Goal: Check status: Check status

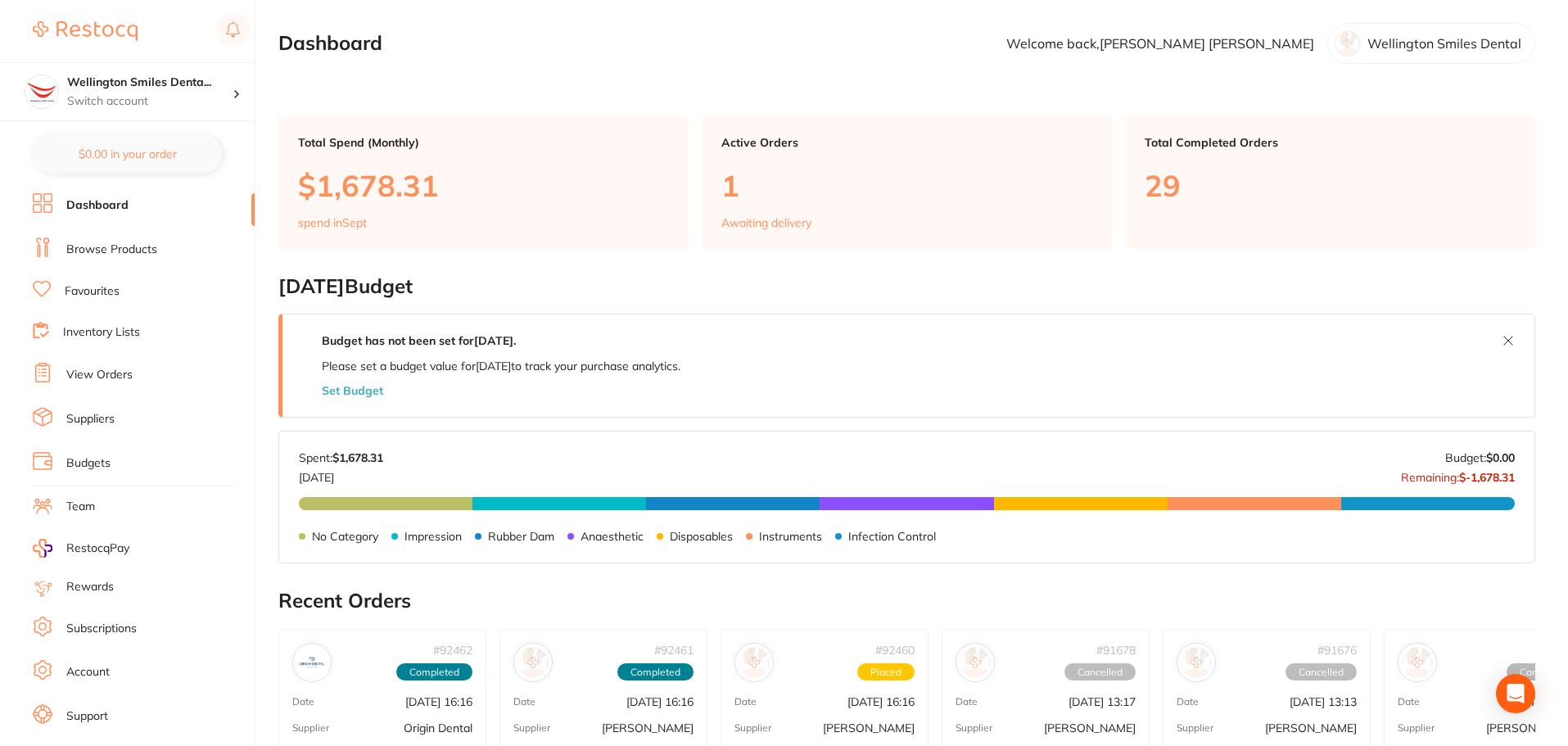
click at [93, 369] on link "View Orders" at bounding box center [99, 375] width 66 height 17
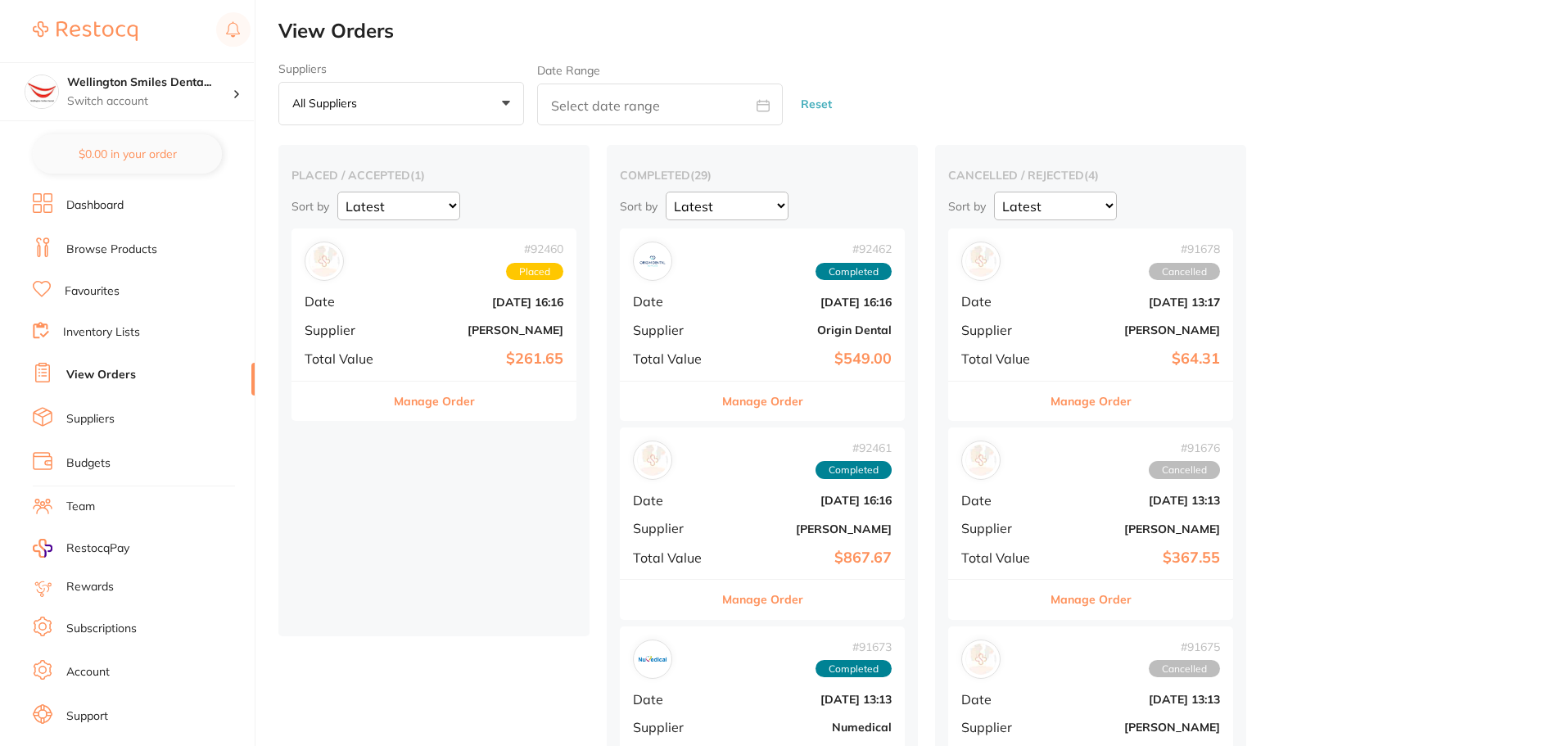
click at [362, 327] on span "Supplier" at bounding box center [346, 329] width 82 height 15
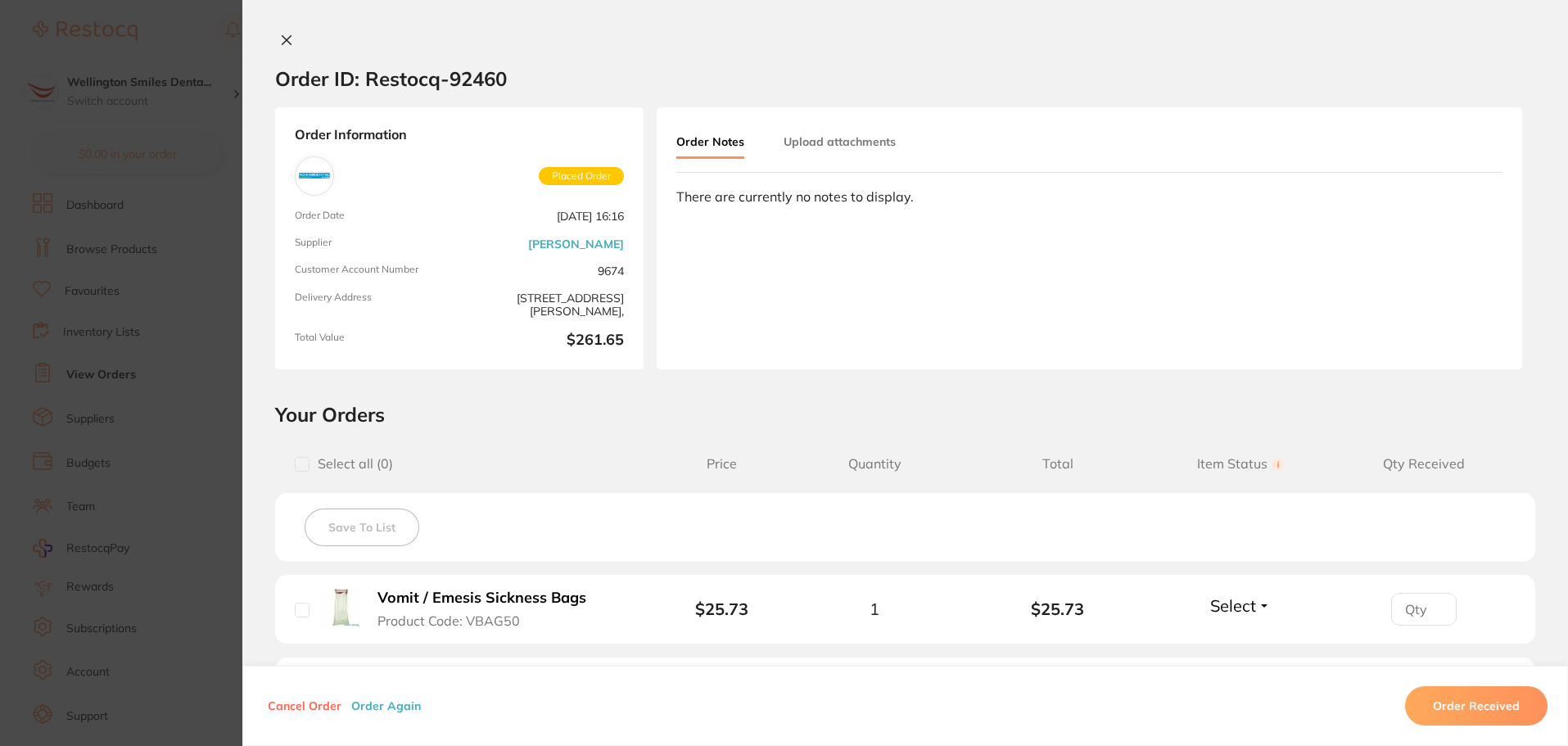
click at [586, 245] on link "[PERSON_NAME]" at bounding box center [576, 243] width 95 height 13
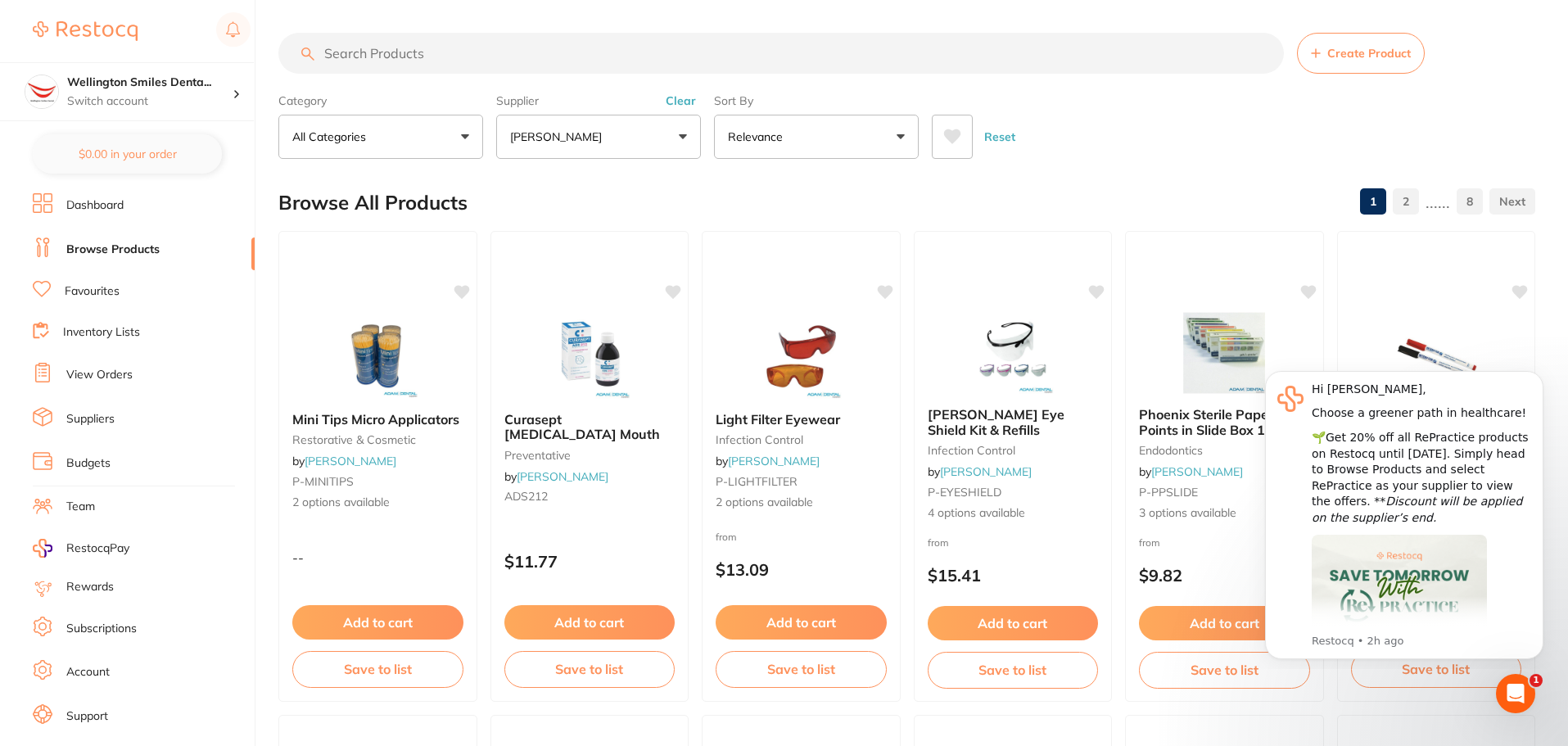
click at [115, 378] on link "View Orders" at bounding box center [99, 375] width 66 height 17
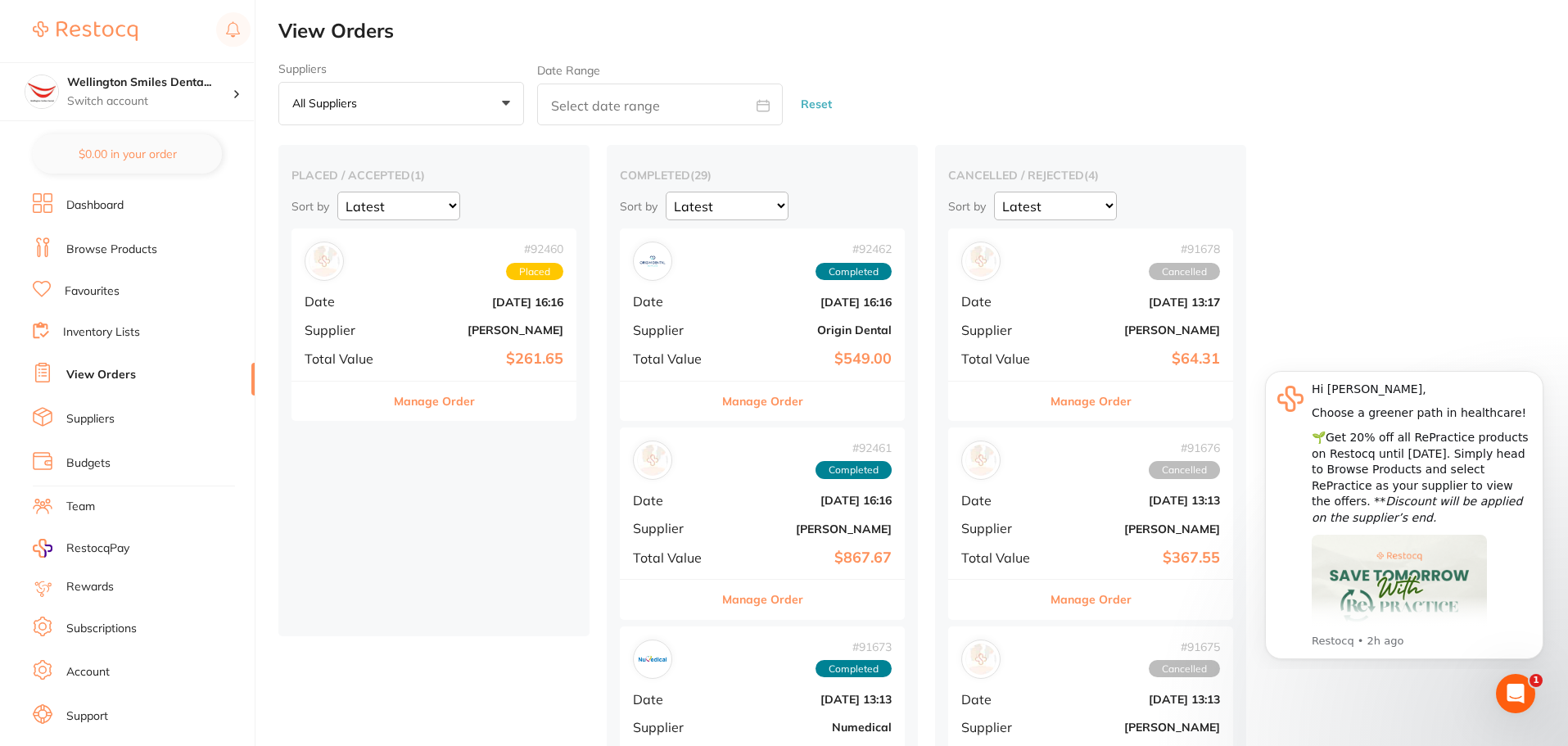
click at [446, 328] on b "[PERSON_NAME]" at bounding box center [481, 329] width 164 height 13
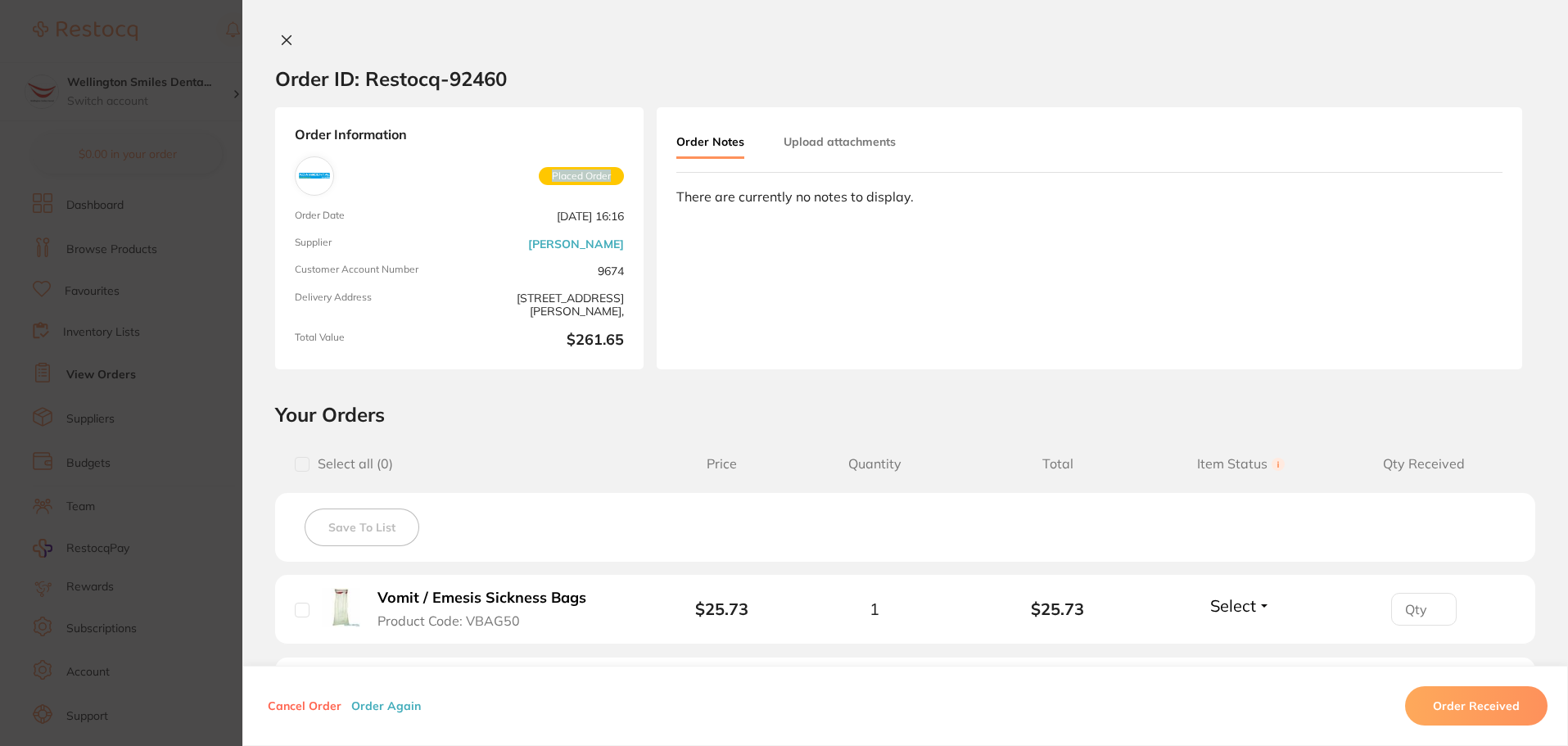
drag, startPoint x: 534, startPoint y: 179, endPoint x: 622, endPoint y: 168, distance: 88.7
click at [622, 168] on div "Order Information Placed Order Order Date [DATE] 16:16 Supplier [PERSON_NAME] C…" at bounding box center [459, 238] width 368 height 262
click at [623, 169] on div "Order Information Placed Order Order Date [DATE] 16:16 Supplier [PERSON_NAME] C…" at bounding box center [459, 238] width 368 height 262
click at [614, 174] on span "Placed Order" at bounding box center [580, 175] width 85 height 18
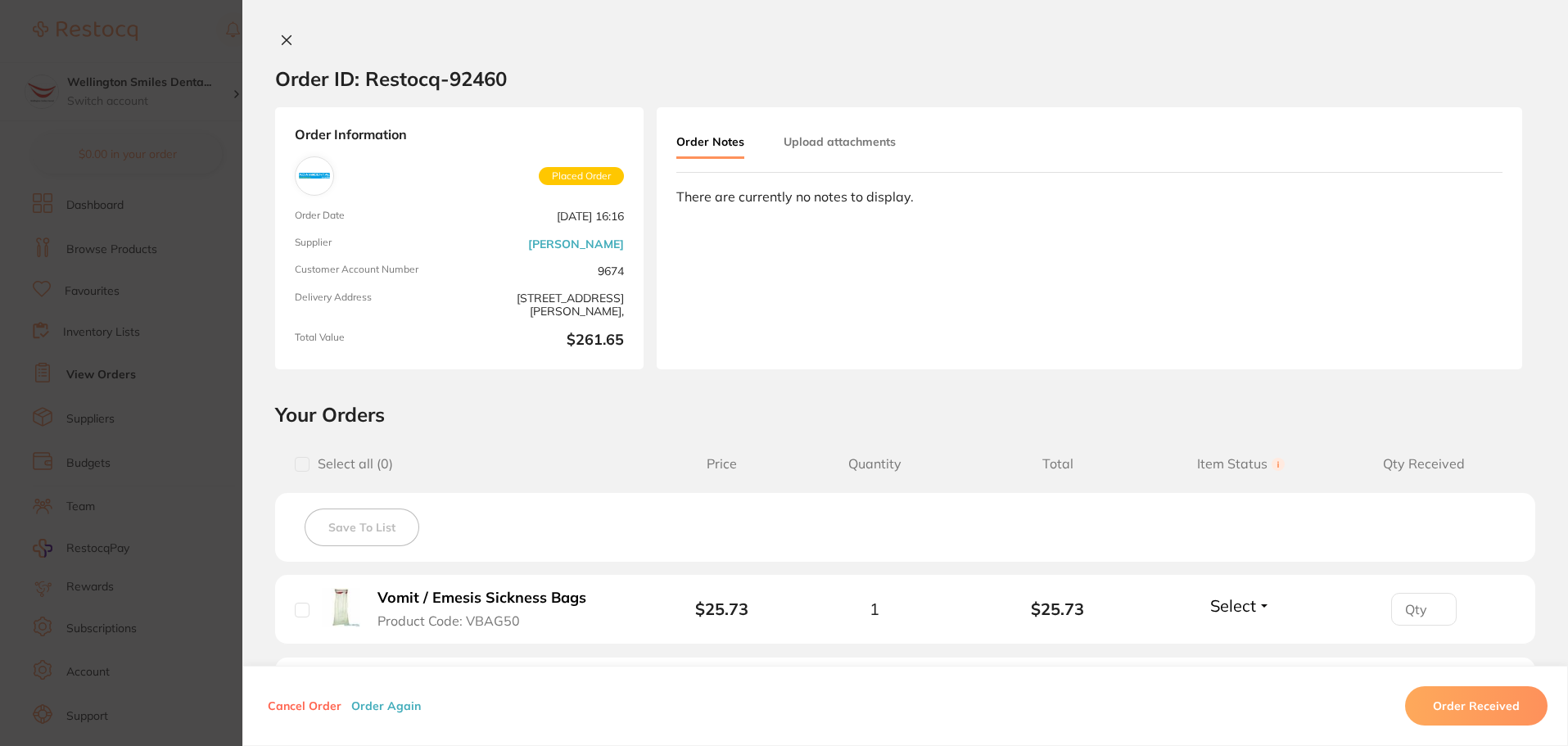
click at [283, 49] on button at bounding box center [286, 42] width 23 height 18
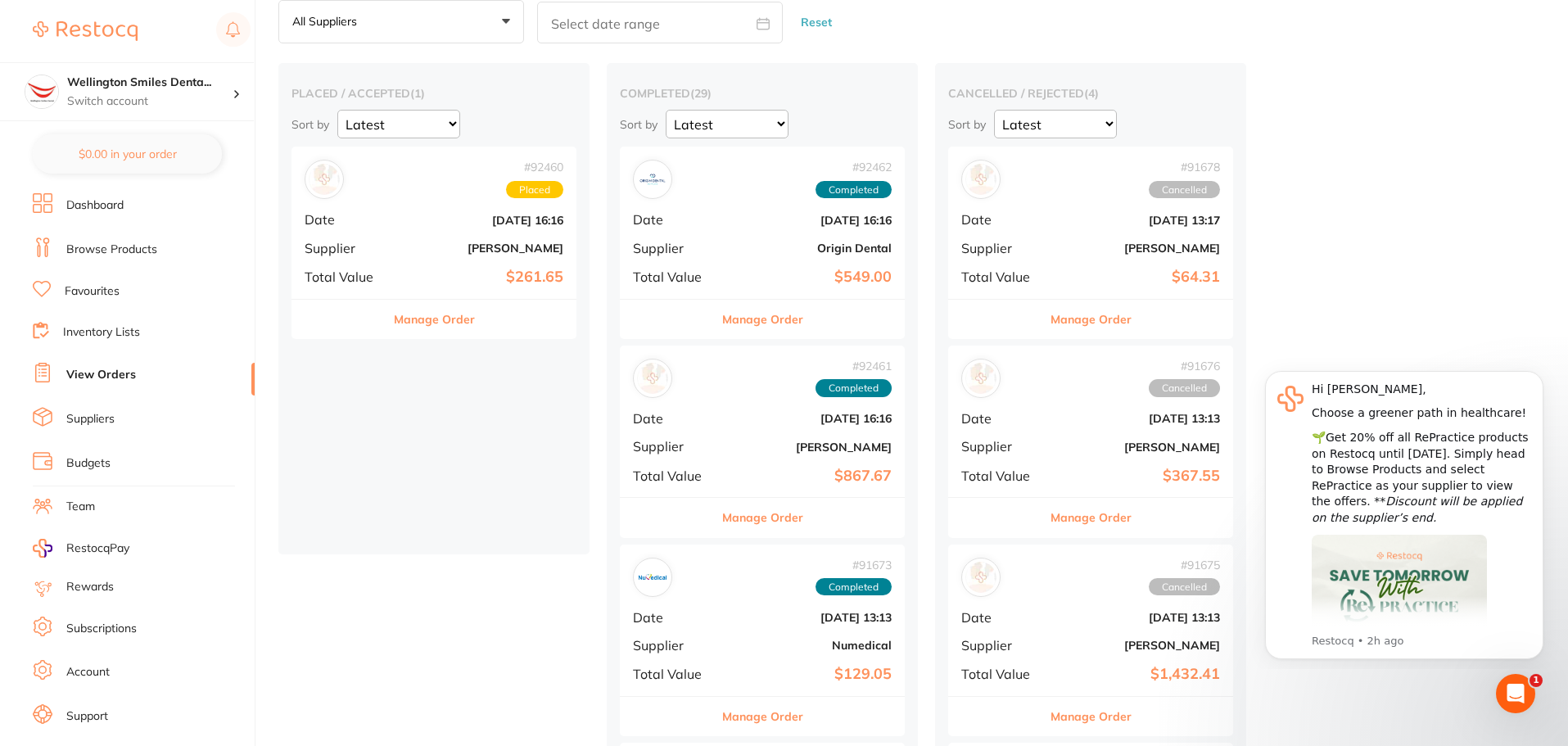
click at [417, 266] on div "# 92460 Placed Date [DATE] 16:16 Supplier [PERSON_NAME] Total Value $261.65" at bounding box center [433, 222] width 285 height 152
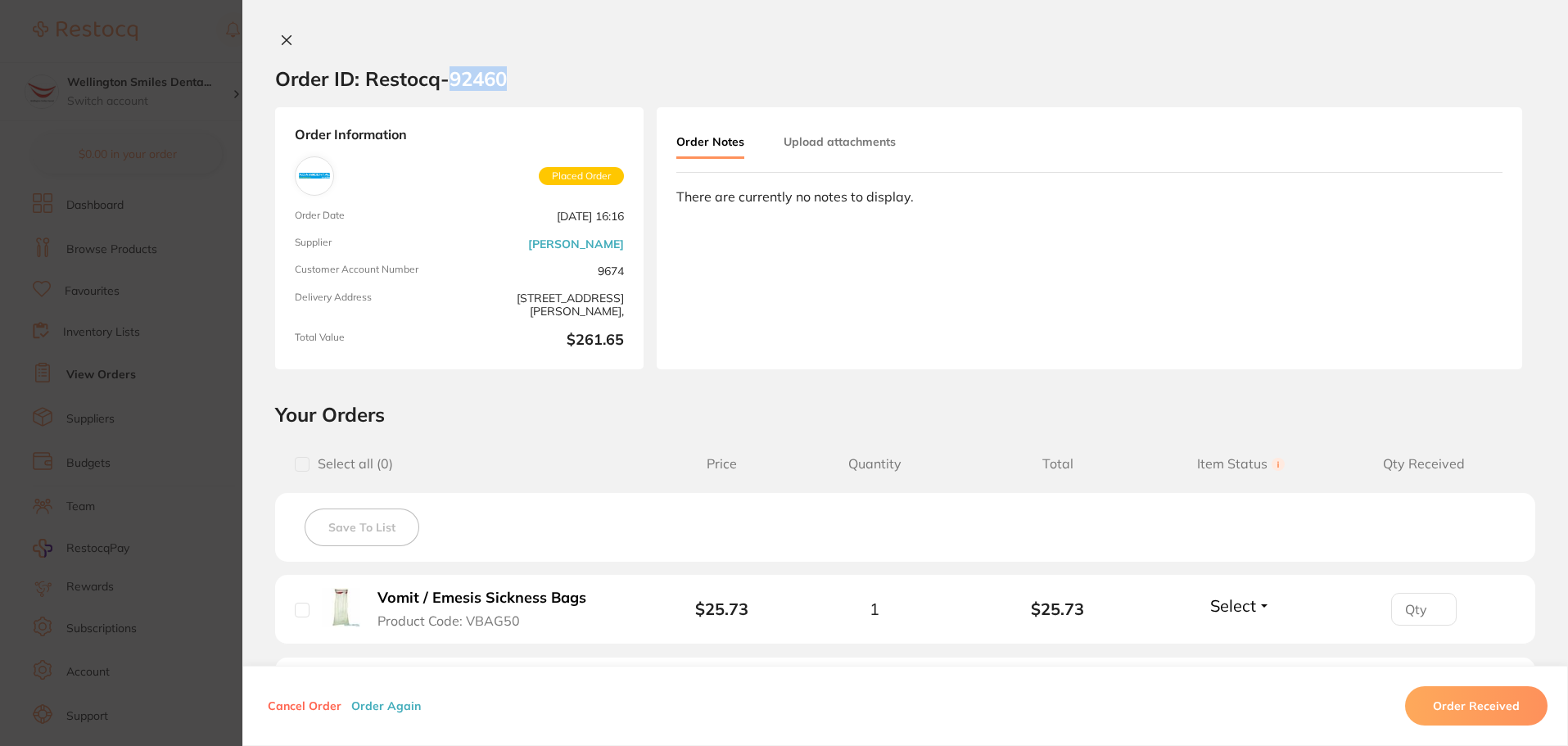
drag, startPoint x: 516, startPoint y: 79, endPoint x: 444, endPoint y: 90, distance: 72.8
click at [444, 90] on section "Order ID: Restocq- 92460" at bounding box center [905, 78] width 1325 height 57
click at [537, 102] on section "Order ID: Restocq- 92460" at bounding box center [905, 78] width 1325 height 57
drag, startPoint x: 448, startPoint y: 75, endPoint x: 504, endPoint y: 74, distance: 56.0
click at [504, 74] on section "Order ID: Restocq- 92460" at bounding box center [905, 78] width 1325 height 57
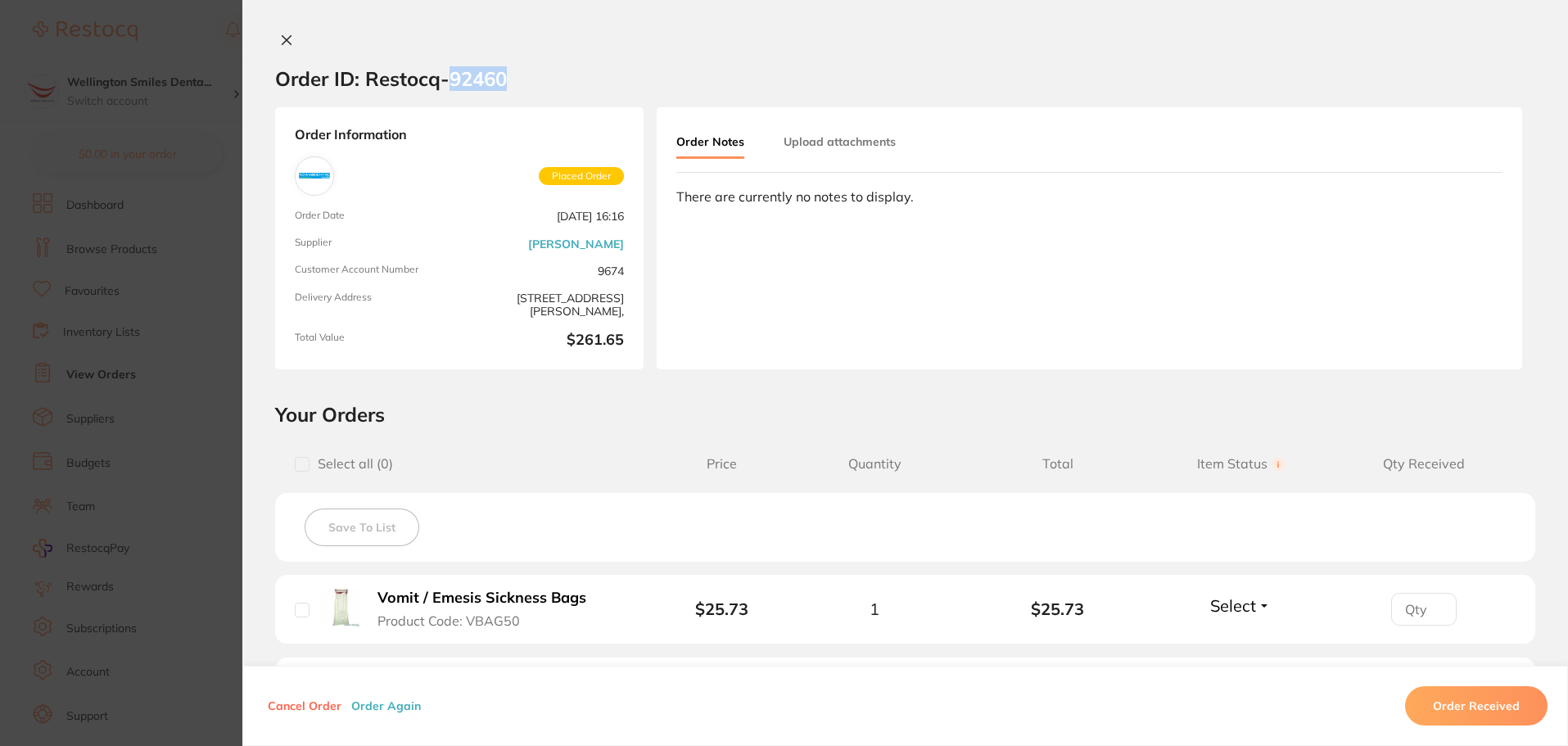
click at [516, 78] on section "Order ID: Restocq- 92460" at bounding box center [905, 78] width 1325 height 57
click at [286, 23] on div "Order ID: Restocq- 92460 Order Information Placed Order Order Date [DATE] 16:16…" at bounding box center [905, 373] width 1325 height 746
click at [285, 32] on div "Order ID: Restocq- 92460 Order Information Placed Order Order Date [DATE] 16:16…" at bounding box center [905, 373] width 1325 height 746
click at [280, 35] on icon at bounding box center [286, 39] width 13 height 13
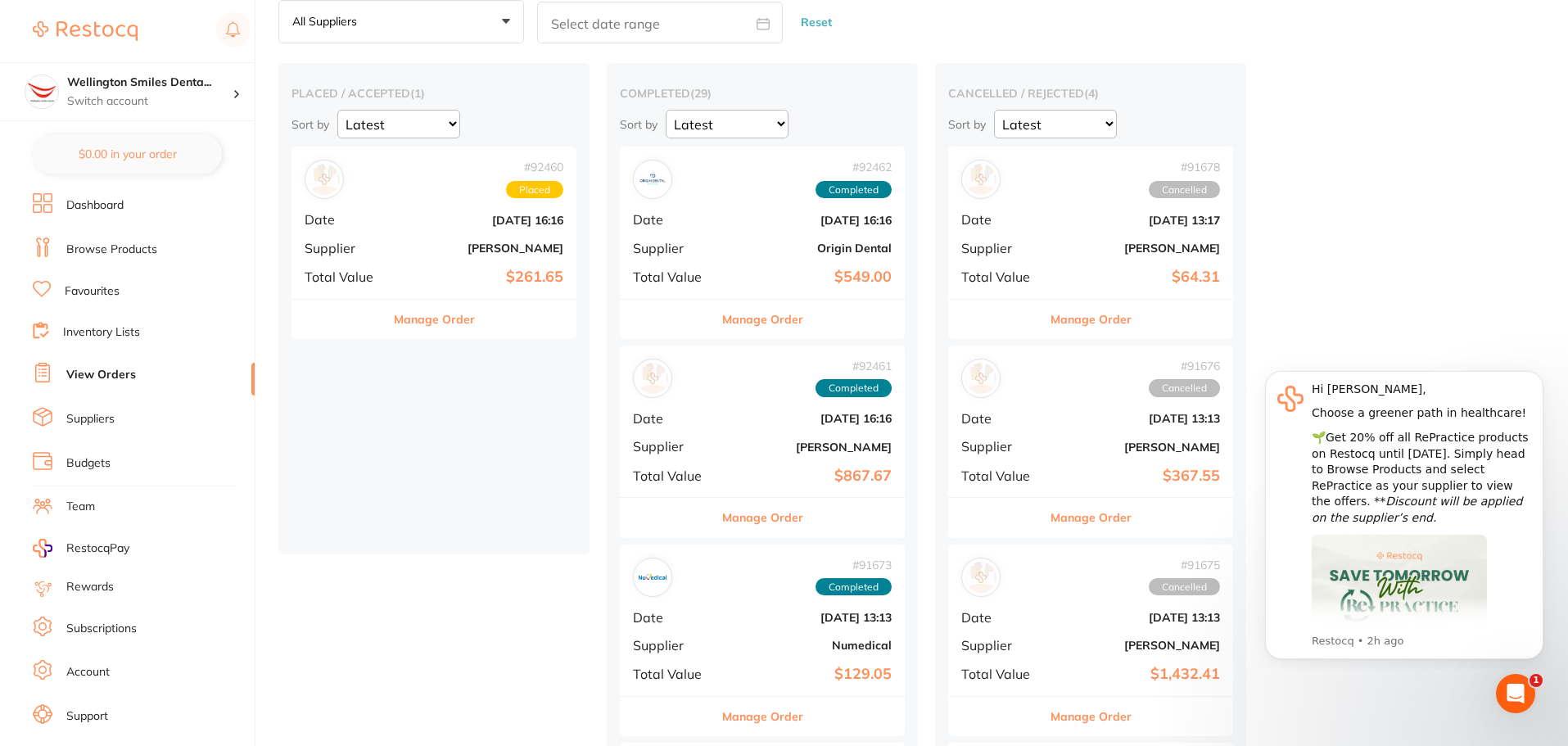
click at [454, 255] on div "# 92460 Placed Date [DATE] 16:16 Supplier [PERSON_NAME] Total Value $261.65" at bounding box center [433, 222] width 285 height 152
